Goal: Transaction & Acquisition: Purchase product/service

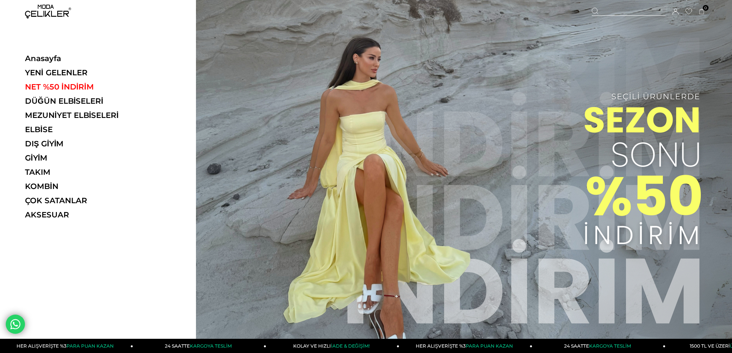
click at [44, 166] on ul "Anasayfa YENİ GELENLER NET %50 İNDİRİM DÜĞÜN ELBİSELERİ MEZUNİYET ELBİSELERİ EL…" at bounding box center [78, 139] width 106 height 171
click at [43, 176] on link "TAKIM" at bounding box center [78, 172] width 106 height 9
click at [46, 170] on link "TAKIM" at bounding box center [78, 172] width 106 height 9
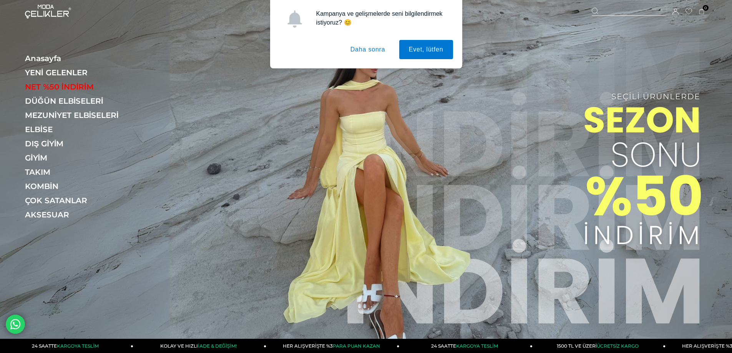
click at [355, 49] on button "Daha sonra" at bounding box center [368, 49] width 54 height 19
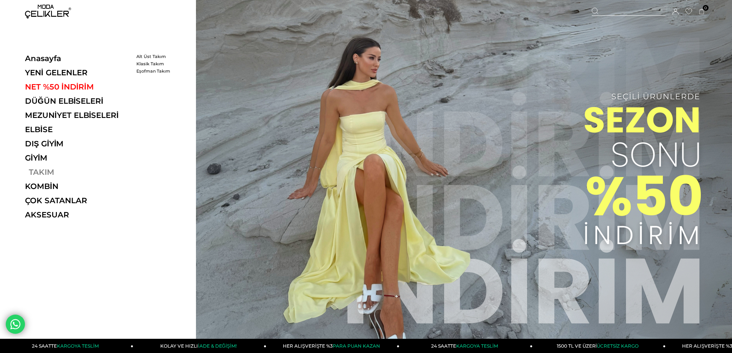
click at [43, 169] on link "TAKIM" at bounding box center [78, 172] width 106 height 9
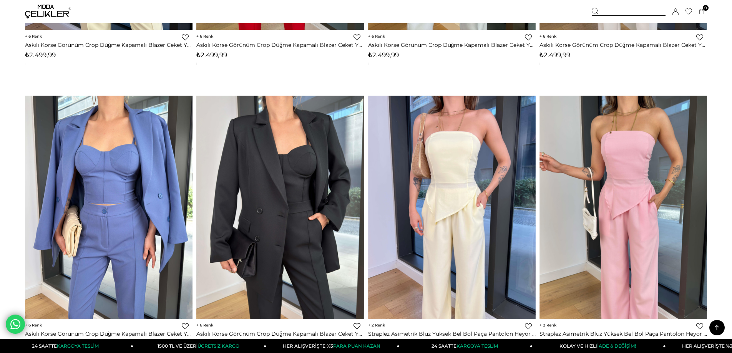
scroll to position [2055, 0]
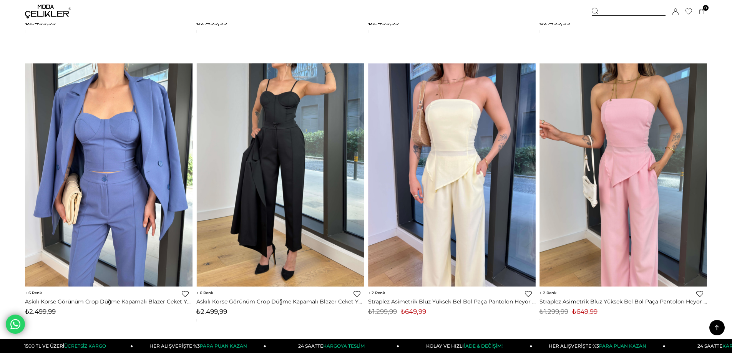
click at [291, 211] on link at bounding box center [281, 174] width 168 height 223
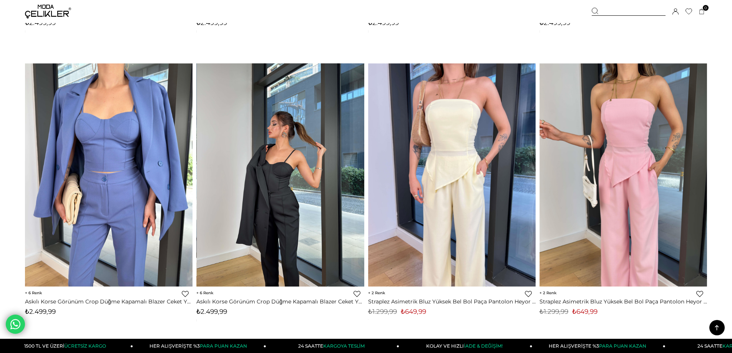
click at [288, 211] on img at bounding box center [281, 174] width 168 height 223
click at [272, 180] on img at bounding box center [281, 174] width 168 height 223
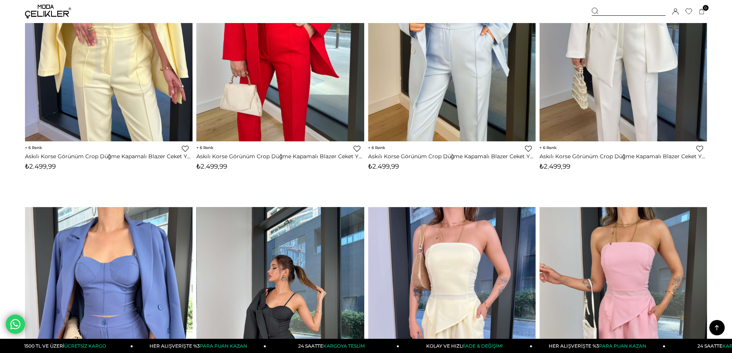
scroll to position [1862, 0]
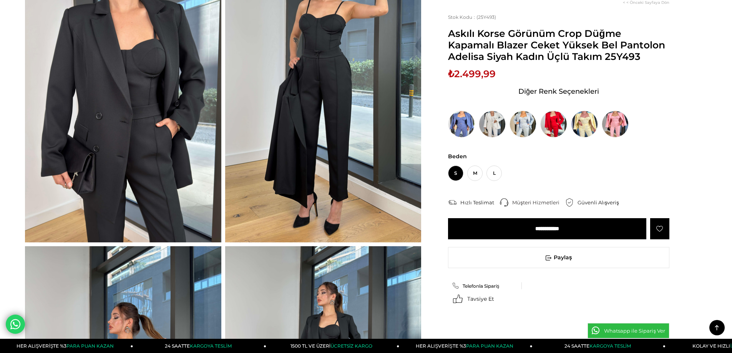
scroll to position [38, 0]
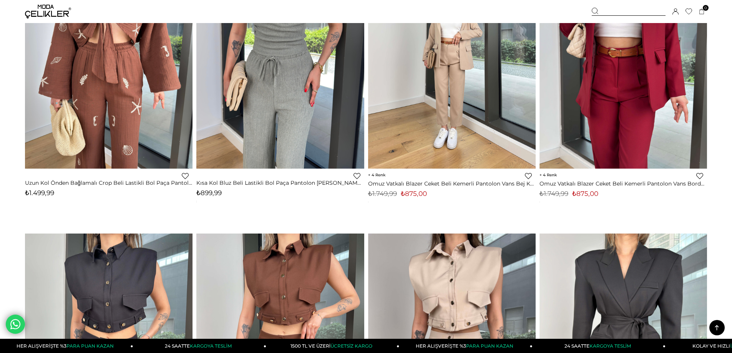
scroll to position [3882, 0]
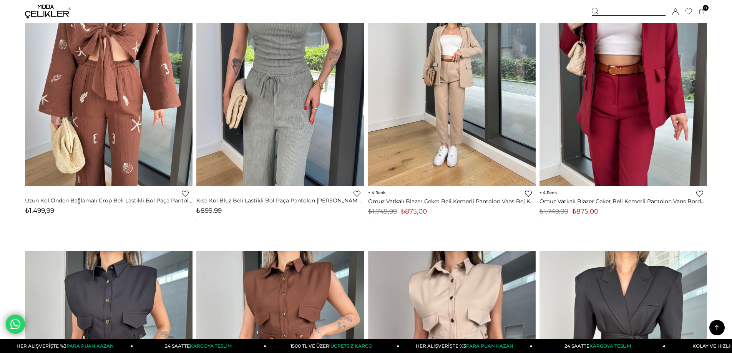
click at [425, 123] on img at bounding box center [452, 74] width 168 height 223
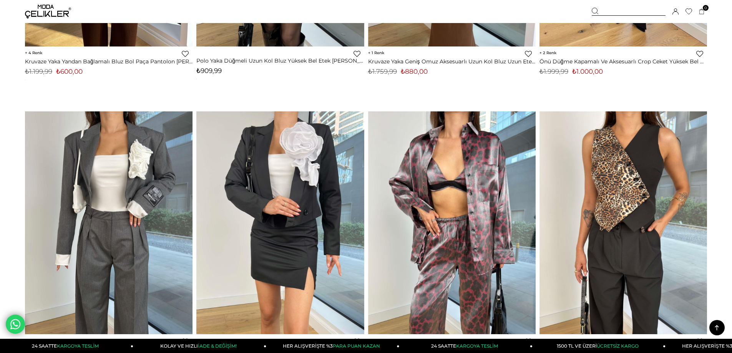
scroll to position [5651, 0]
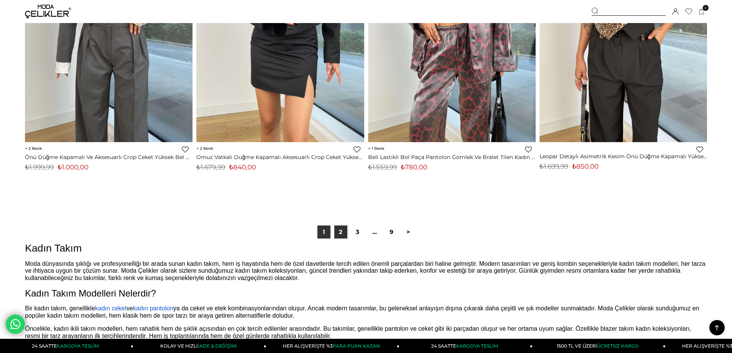
click at [341, 229] on link "2" at bounding box center [340, 232] width 13 height 13
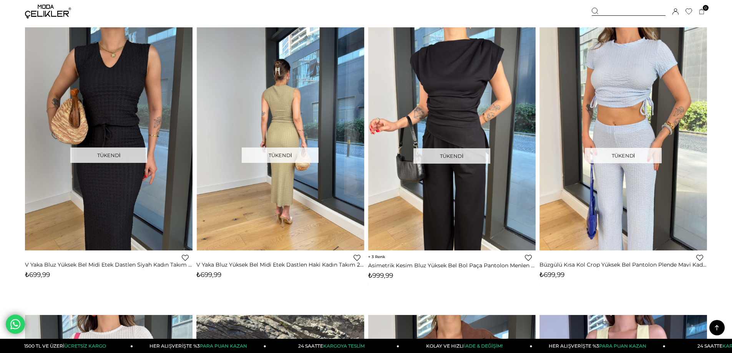
scroll to position [653, 0]
